Goal: Task Accomplishment & Management: Manage account settings

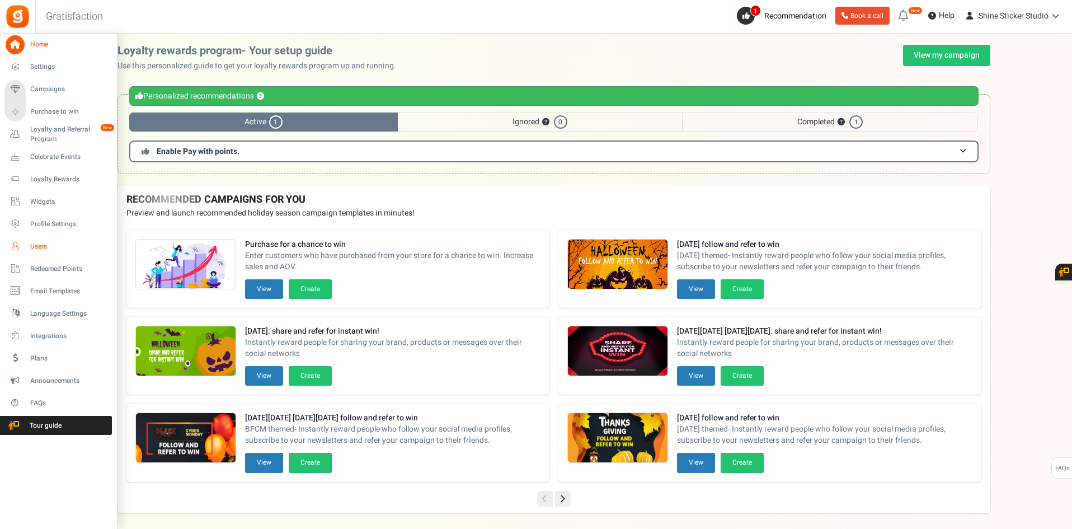
click at [35, 244] on span "Users" at bounding box center [69, 247] width 78 height 10
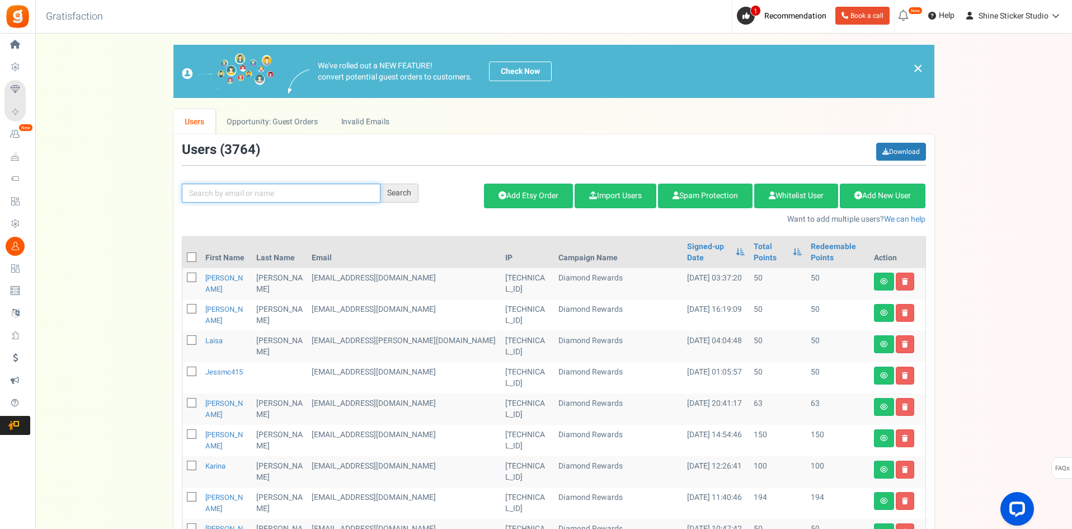
click at [303, 199] on input "text" at bounding box center [281, 193] width 199 height 19
paste input "Kali.planz@gmail.com"
click at [404, 189] on div "Search" at bounding box center [399, 193] width 38 height 19
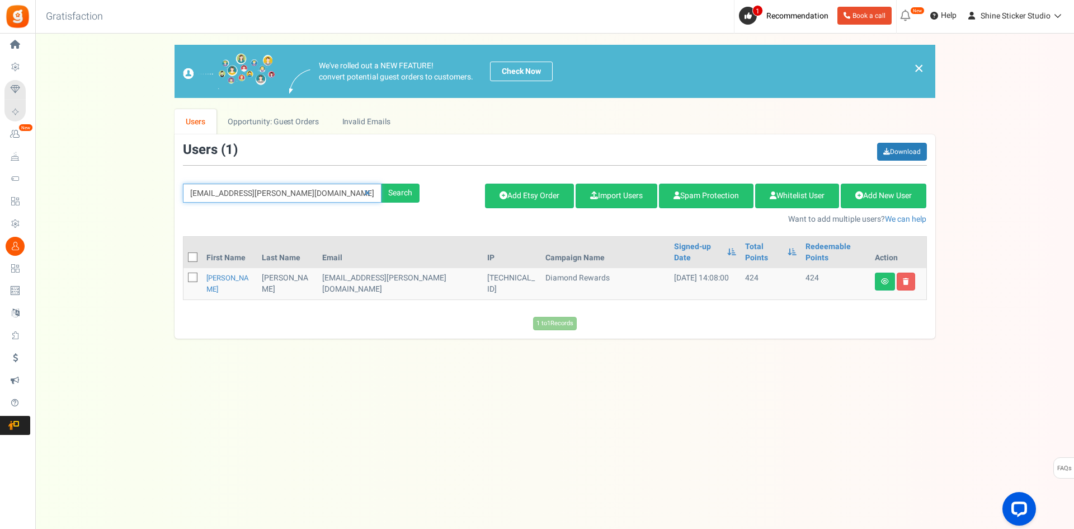
click at [273, 192] on input "Kali.planz@gmail.com" at bounding box center [282, 193] width 199 height 19
paste input "simply1jaylee"
type input "simply1jaylee@gmail.com"
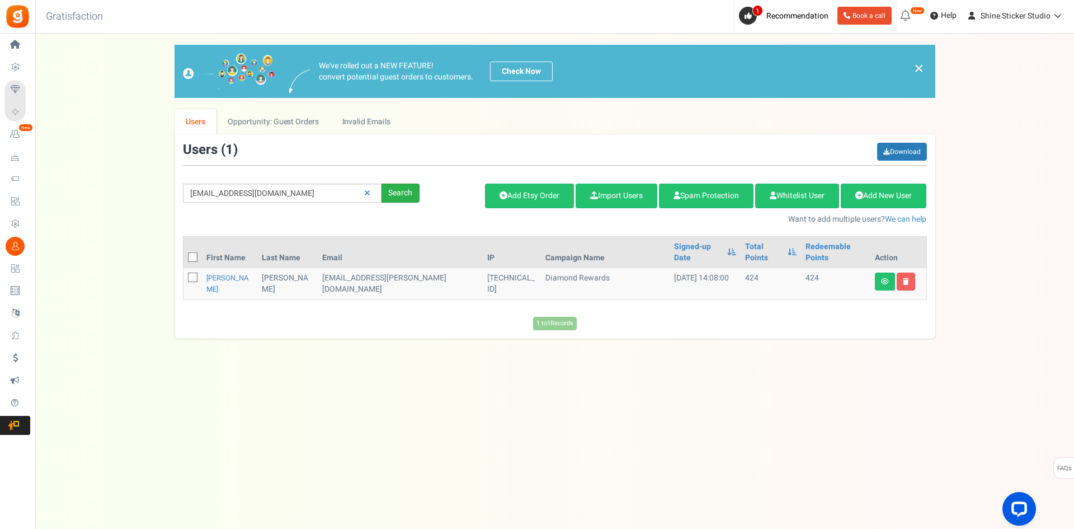
click at [398, 188] on div "Search" at bounding box center [401, 193] width 38 height 19
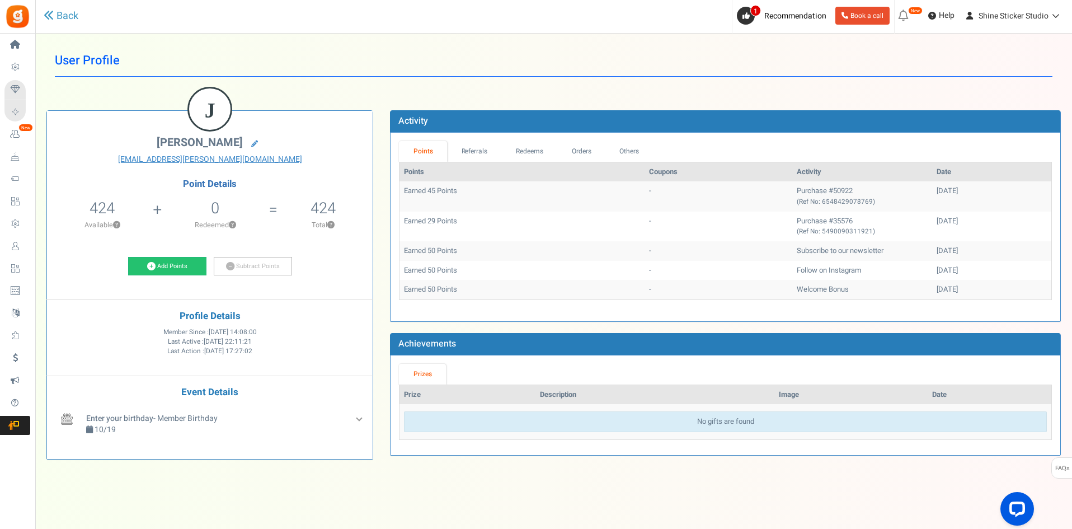
drag, startPoint x: 751, startPoint y: 249, endPoint x: 950, endPoint y: 289, distance: 203.2
click at [950, 289] on tbody "Earned 45 Points - Purchase #50922 (Ref No: 6548429078769) 10/03/2025 Earned 29…" at bounding box center [725, 239] width 652 height 117
drag, startPoint x: 957, startPoint y: 229, endPoint x: 403, endPoint y: 185, distance: 555.7
click at [403, 185] on tbody "Earned 45 Points - Purchase #50922 (Ref No: 6548429078769) 10/03/2025 Earned 29…" at bounding box center [725, 239] width 652 height 117
click at [442, 195] on td "Earned 45 Points" at bounding box center [521, 196] width 245 height 30
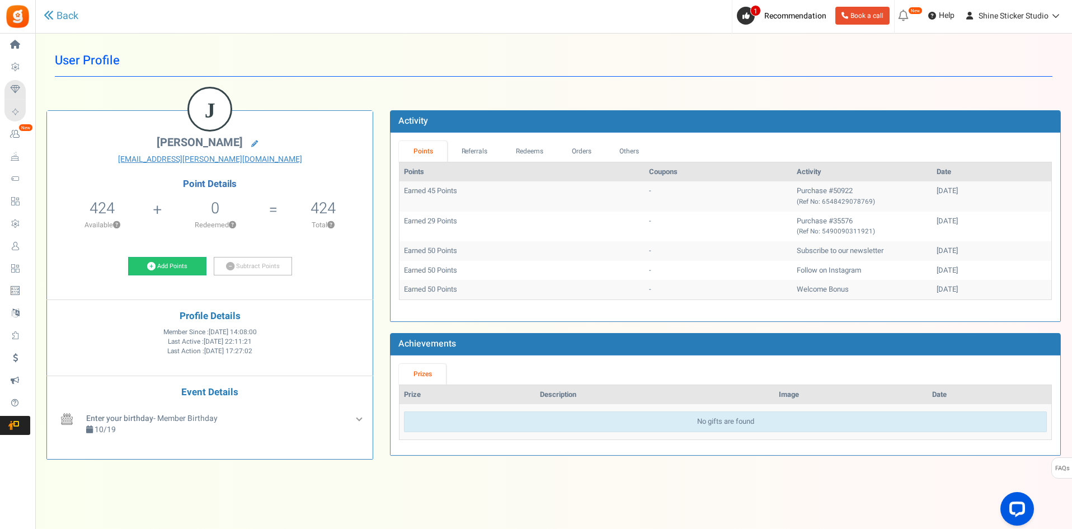
click at [408, 191] on td "Earned 45 Points" at bounding box center [521, 196] width 245 height 30
drag, startPoint x: 409, startPoint y: 189, endPoint x: 457, endPoint y: 223, distance: 58.5
click at [457, 223] on tbody "Earned 45 Points - Purchase #50922 (Ref No: 6548429078769) 10/03/2025 Earned 29…" at bounding box center [725, 239] width 652 height 117
drag, startPoint x: 312, startPoint y: 213, endPoint x: 337, endPoint y: 208, distance: 25.1
click at [337, 208] on li "424 Total ?" at bounding box center [323, 217] width 100 height 46
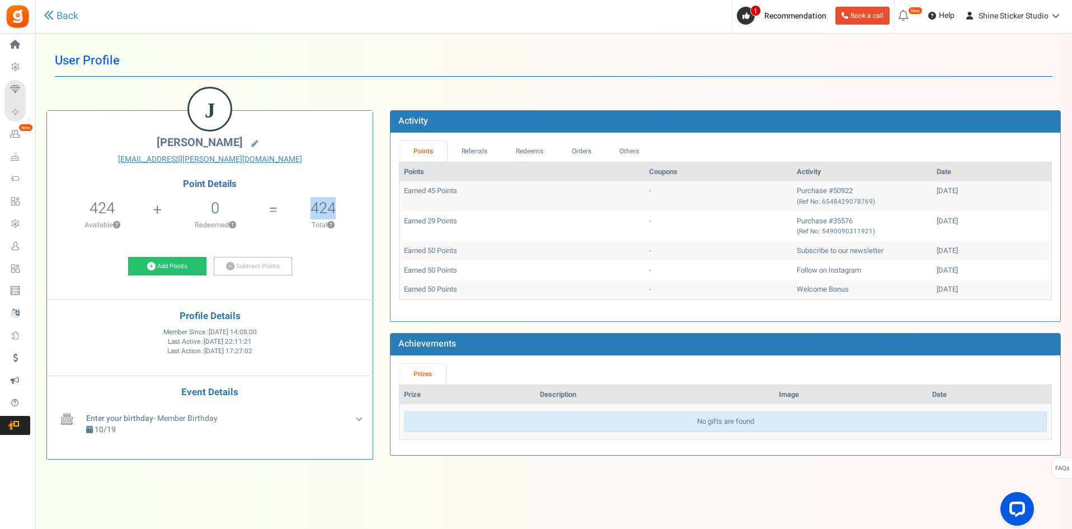
drag, startPoint x: 937, startPoint y: 224, endPoint x: 398, endPoint y: 221, distance: 538.8
click at [398, 221] on div "Points Referrals Redeems Orders Others Points Coupons Activity Date Earned 45 P…" at bounding box center [726, 227] width 670 height 189
click at [666, 226] on td "-" at bounding box center [719, 226] width 148 height 30
click at [797, 231] on small "(Ref No: 5490090311921)" at bounding box center [836, 232] width 78 height 10
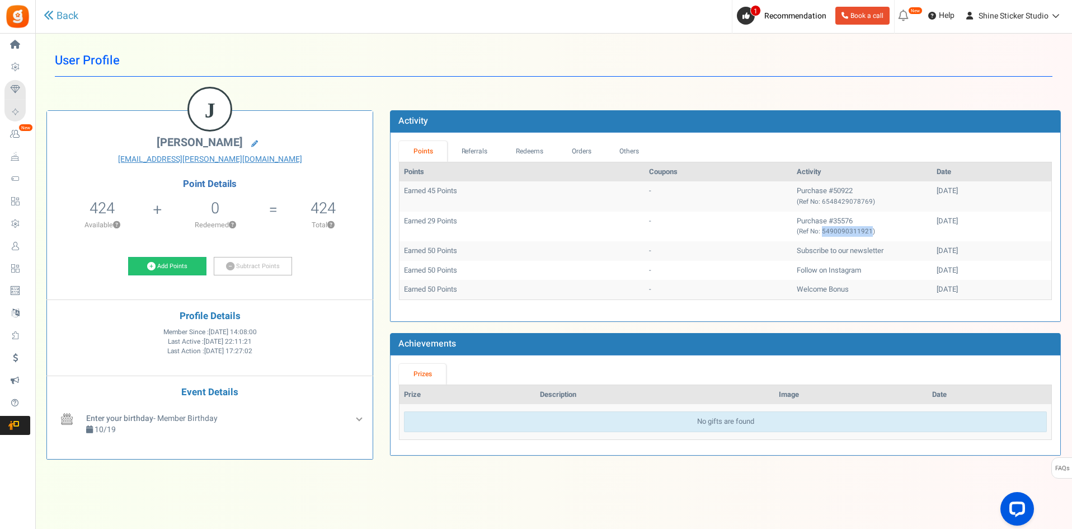
copy small "5490090311921"
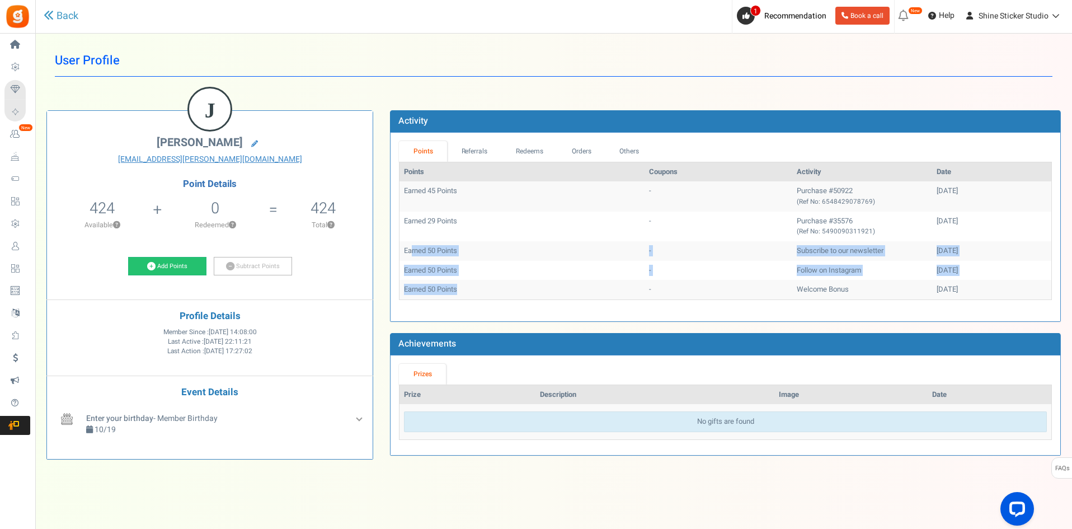
drag, startPoint x: 412, startPoint y: 248, endPoint x: 486, endPoint y: 291, distance: 85.0
click at [486, 291] on tbody "Earned 45 Points - Purchase #50922 (Ref No: 6548429078769) 10/03/2025 Earned 29…" at bounding box center [725, 239] width 652 height 117
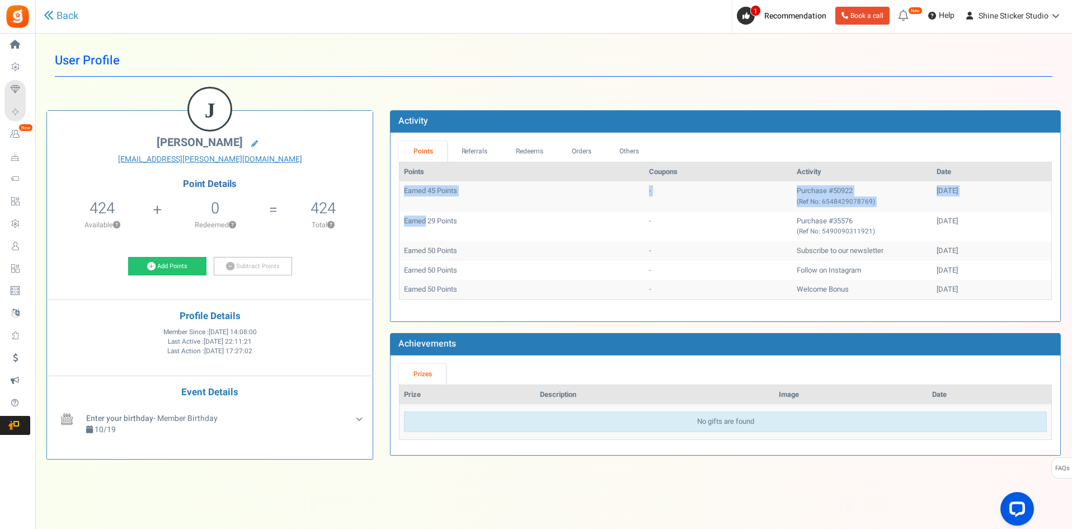
drag, startPoint x: 426, startPoint y: 228, endPoint x: 399, endPoint y: 186, distance: 49.0
click at [399, 186] on tbody "Earned 45 Points - Purchase #50922 (Ref No: 6548429078769) 10/03/2025 Earned 29…" at bounding box center [725, 239] width 652 height 117
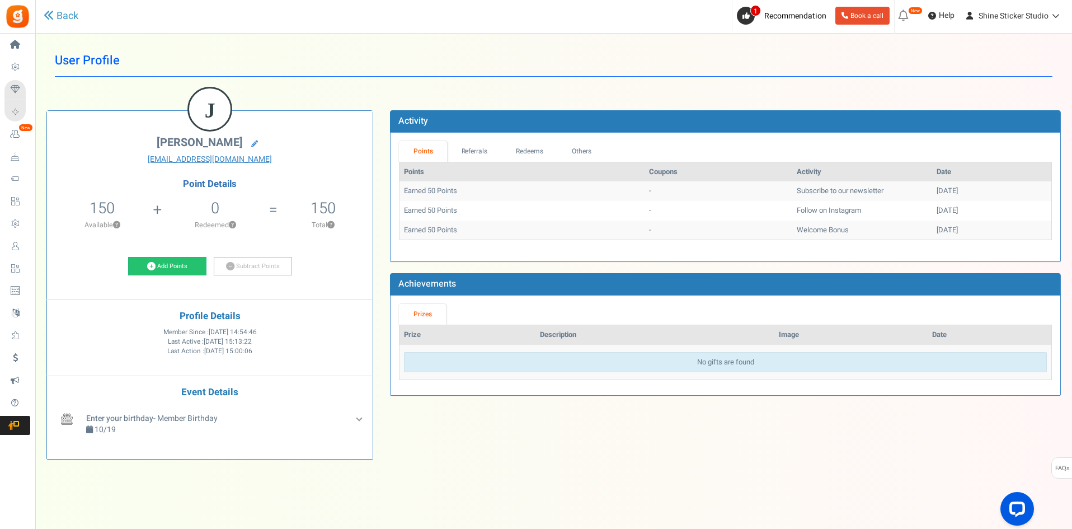
click at [988, 155] on ul "Points Referrals Redeems Orders Others" at bounding box center [725, 151] width 653 height 21
click at [645, 209] on td "-" at bounding box center [719, 211] width 148 height 20
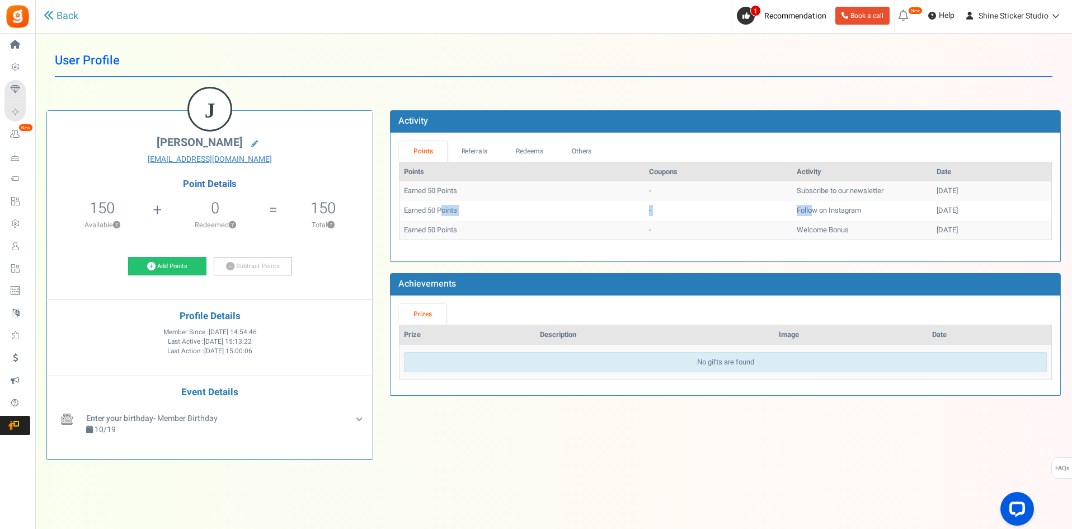
drag, startPoint x: 443, startPoint y: 213, endPoint x: 770, endPoint y: 213, distance: 326.7
click at [770, 213] on tr "Earned 50 Points - Follow on Instagram 10/06/2025" at bounding box center [725, 211] width 652 height 20
click at [67, 15] on link "Back" at bounding box center [61, 16] width 35 height 15
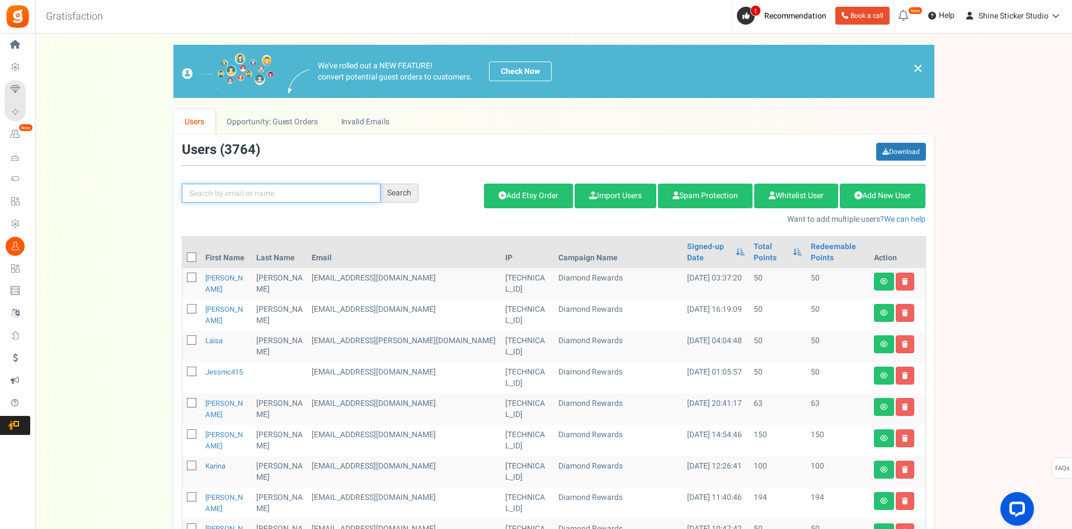
click at [286, 191] on input "text" at bounding box center [281, 193] width 199 height 19
paste input "simply1jaylee1@gmail.com"
type input "simply1jaylee1@gmail.com"
click at [401, 190] on div "Search" at bounding box center [399, 193] width 38 height 19
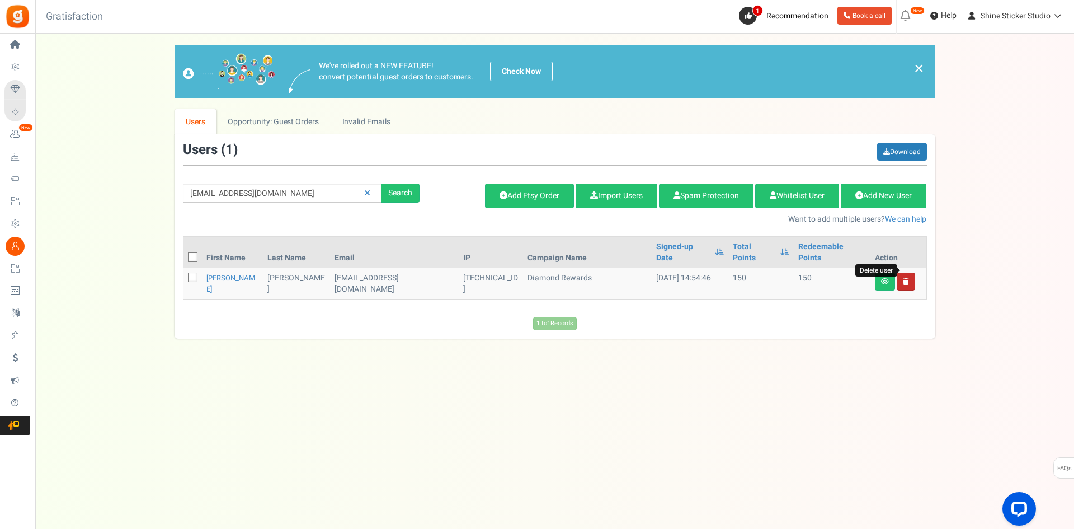
click at [903, 278] on icon at bounding box center [906, 281] width 6 height 7
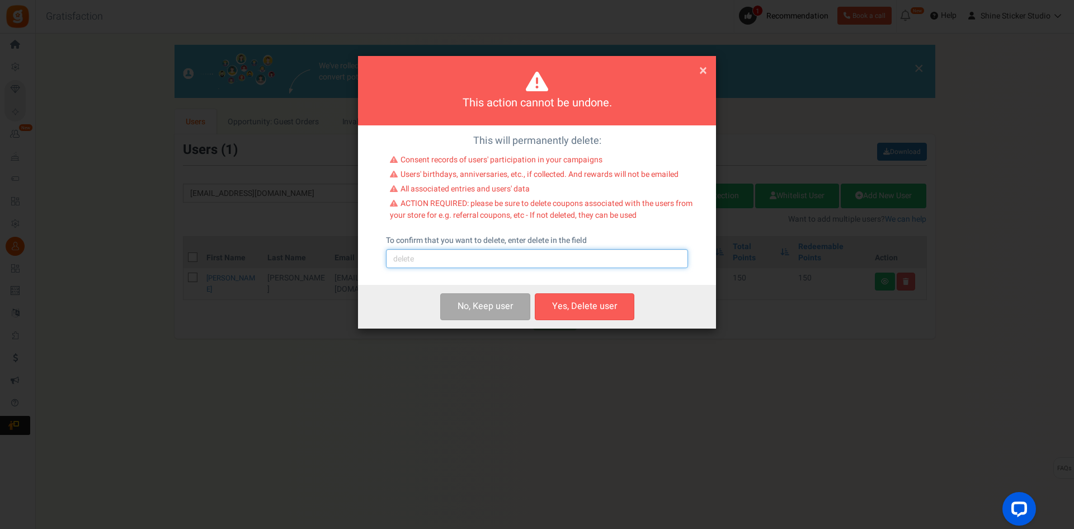
click at [488, 263] on input "text" at bounding box center [537, 258] width 302 height 19
type input "delete"
click at [586, 313] on button "Yes, Delete user" at bounding box center [585, 306] width 100 height 26
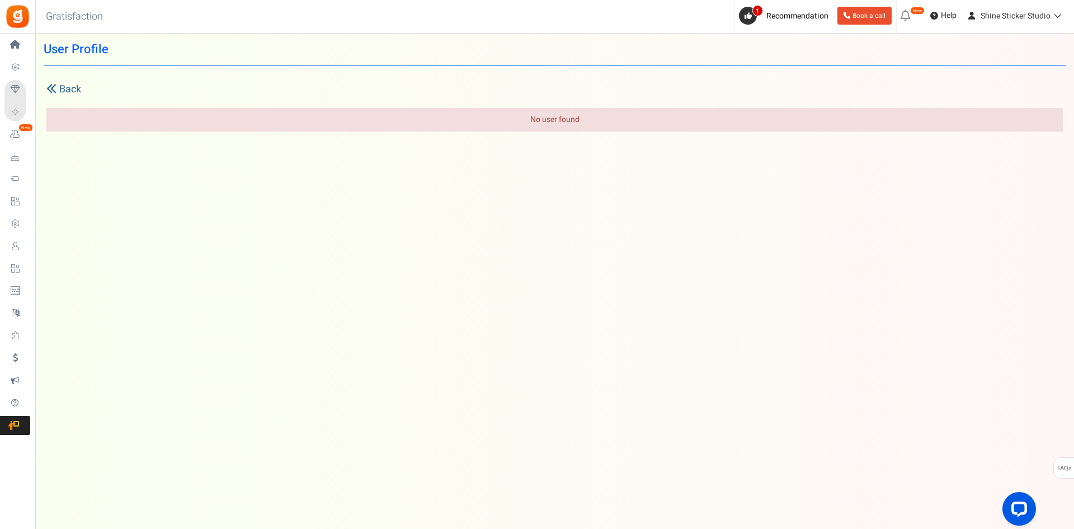
click at [67, 88] on link "Back" at bounding box center [554, 89] width 1017 height 15
